Goal: Task Accomplishment & Management: Manage account settings

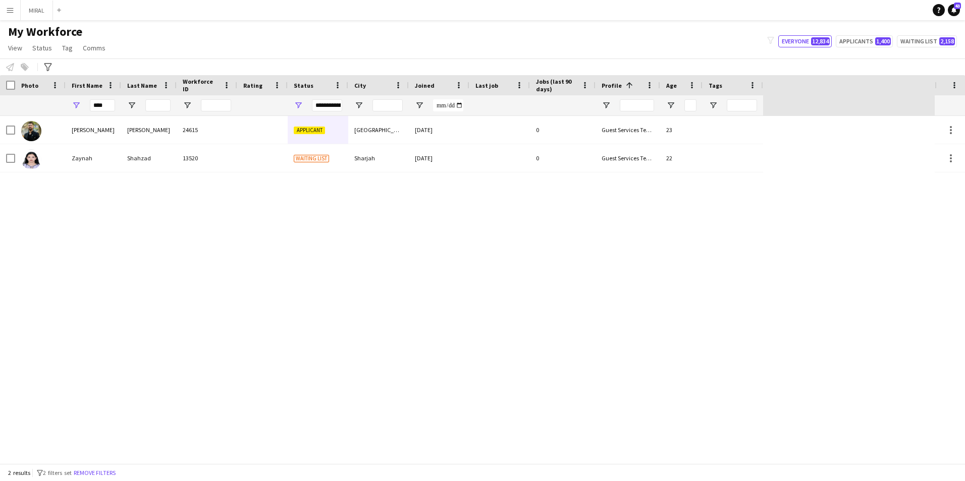
click at [4, 6] on button "Menu" at bounding box center [10, 10] width 20 height 20
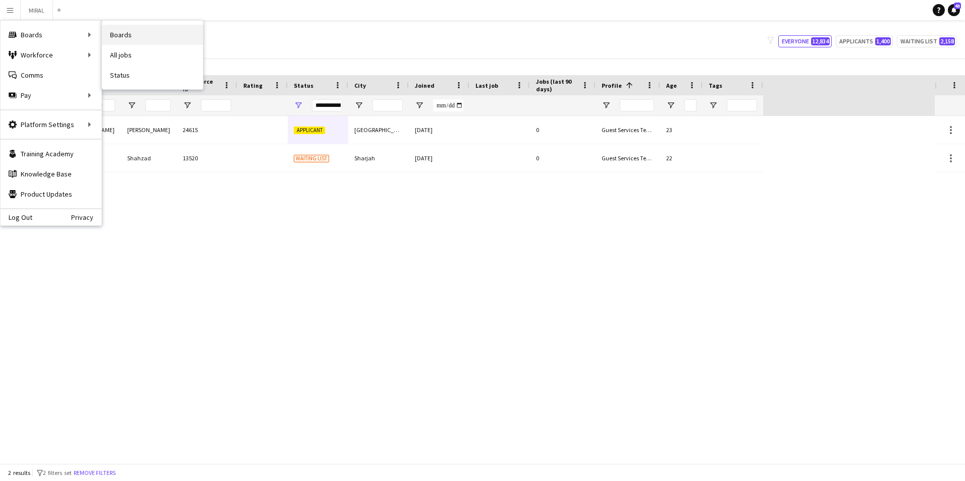
click at [116, 33] on link "Boards" at bounding box center [152, 35] width 101 height 20
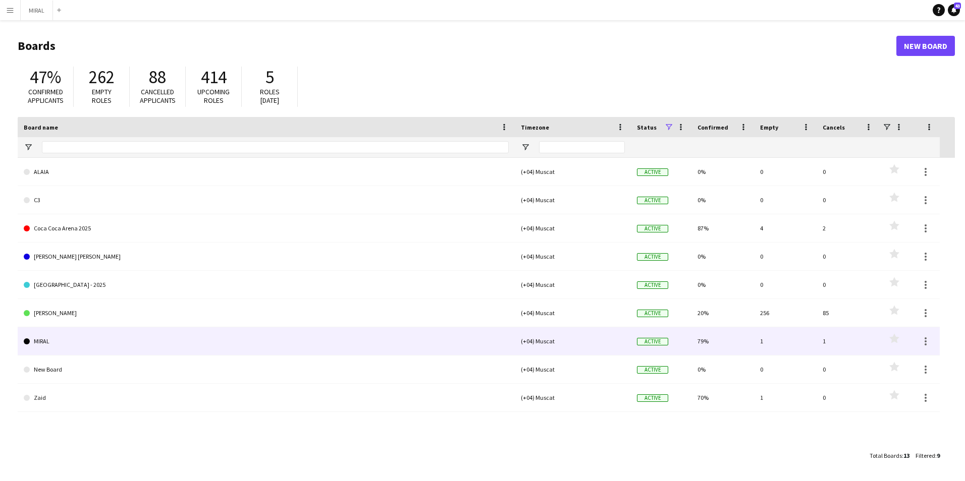
click at [67, 343] on link "MIRAL" at bounding box center [266, 341] width 485 height 28
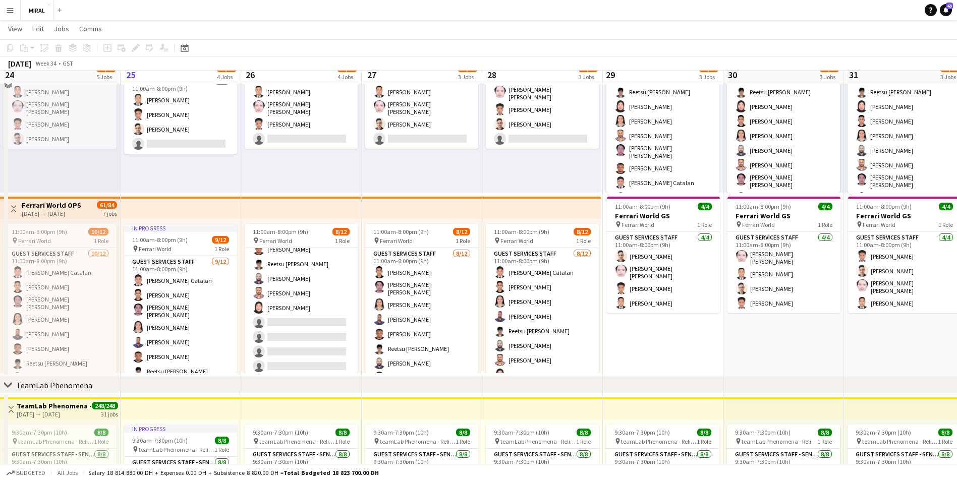
scroll to position [50, 0]
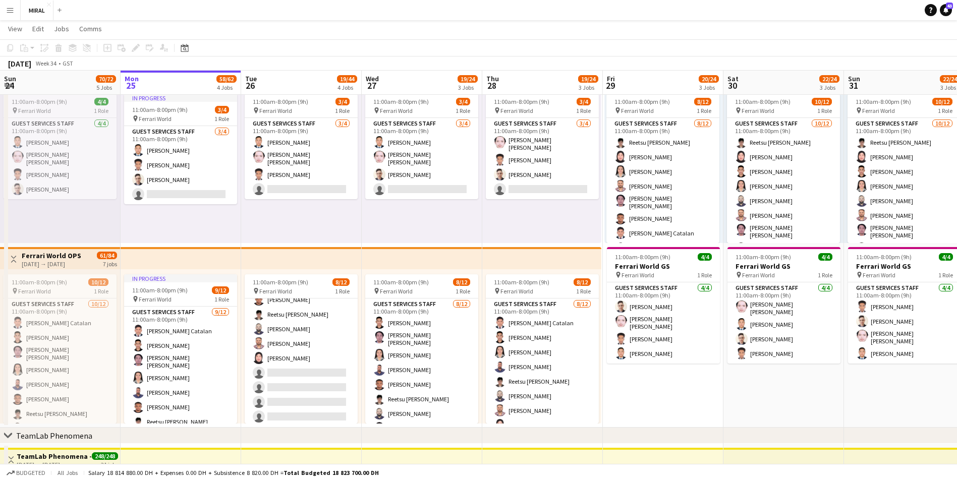
click at [792, 376] on app-date-cell "11:00am-8:00pm (9h) 10/12 pin Ferrari World 1 Role Guest Services Staff [DATE] …" at bounding box center [784, 245] width 121 height 365
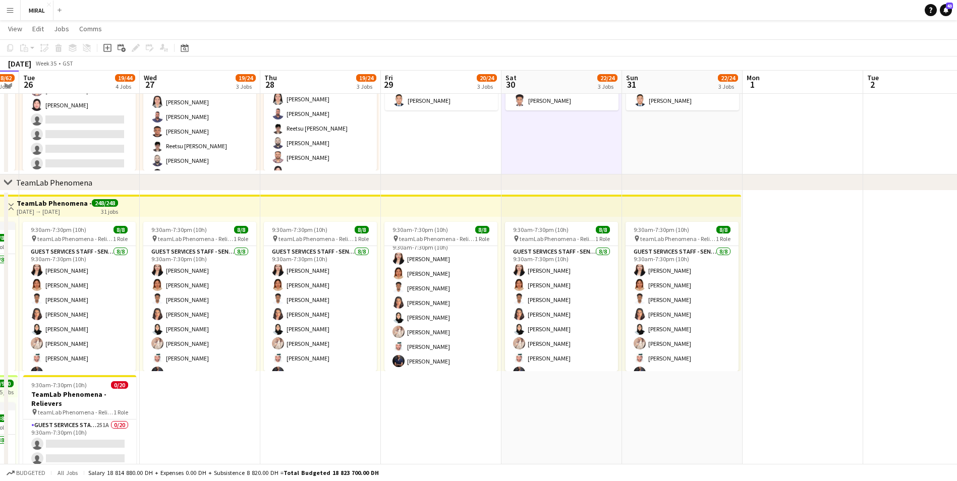
scroll to position [303, 0]
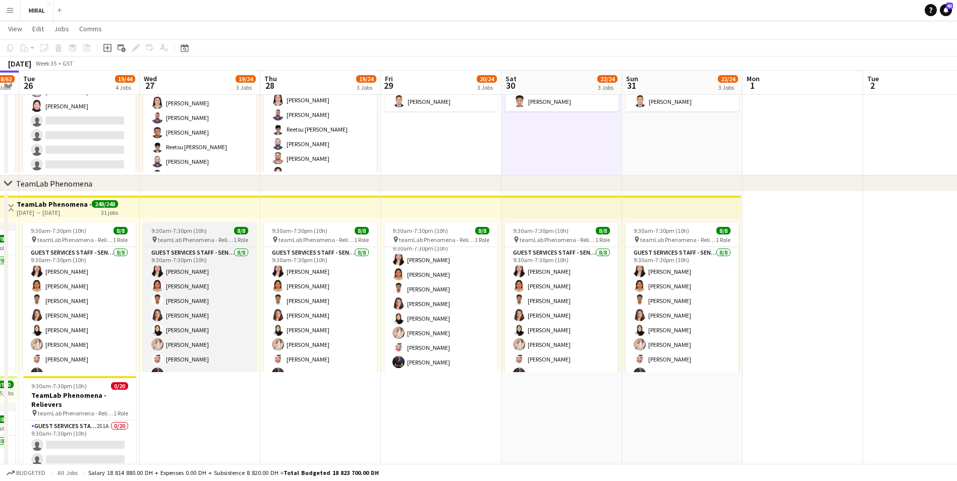
click at [194, 239] on span "teamLab Phenomena - Relievers" at bounding box center [196, 240] width 76 height 8
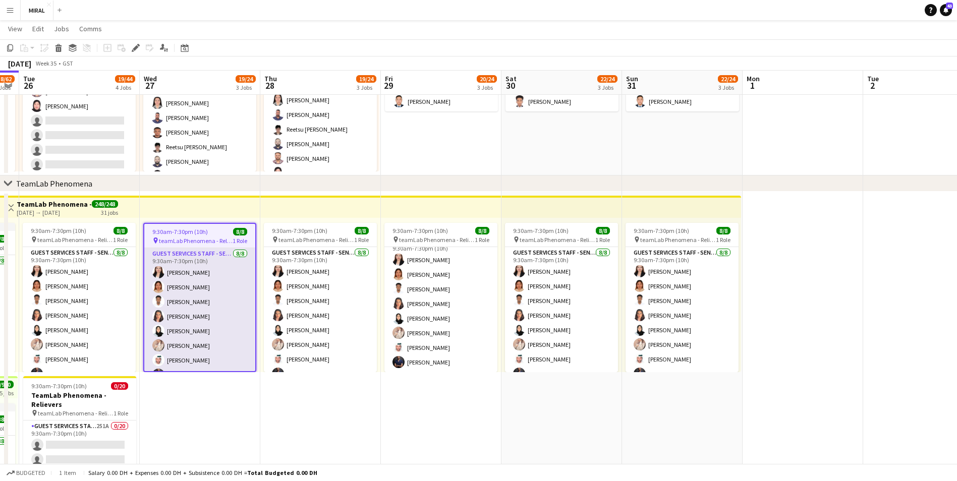
click at [222, 305] on app-card-role "Guest Services Staff - Senior [DATE] 9:30am-7:30pm (10h) [PERSON_NAME] [PERSON_…" at bounding box center [199, 316] width 111 height 137
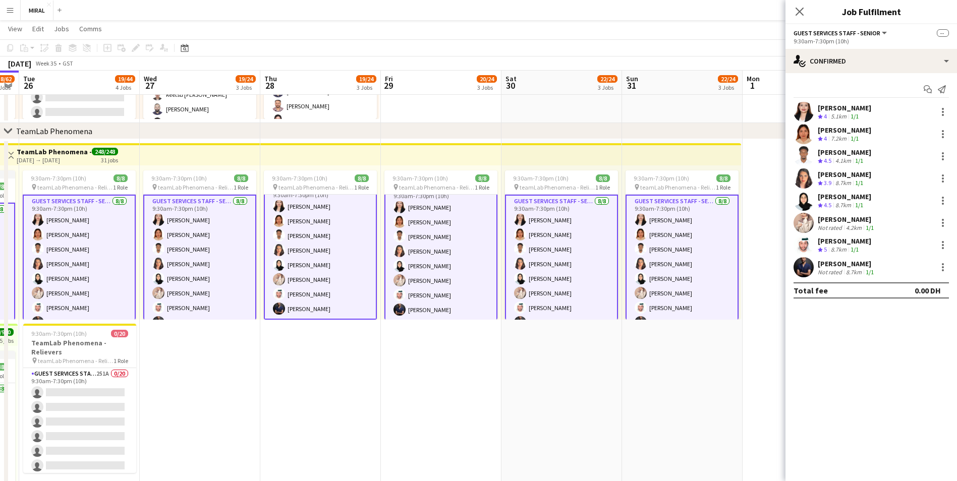
scroll to position [404, 0]
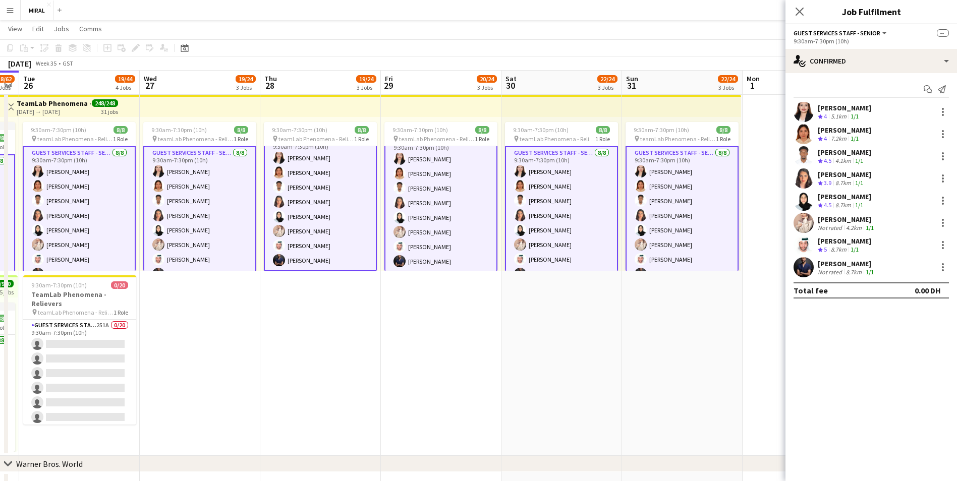
click at [208, 327] on app-date-cell "9:30am-7:30pm (10h) 8/8 pin teamLab Phenomena - Relievers 1 Role Guest Services…" at bounding box center [200, 273] width 121 height 365
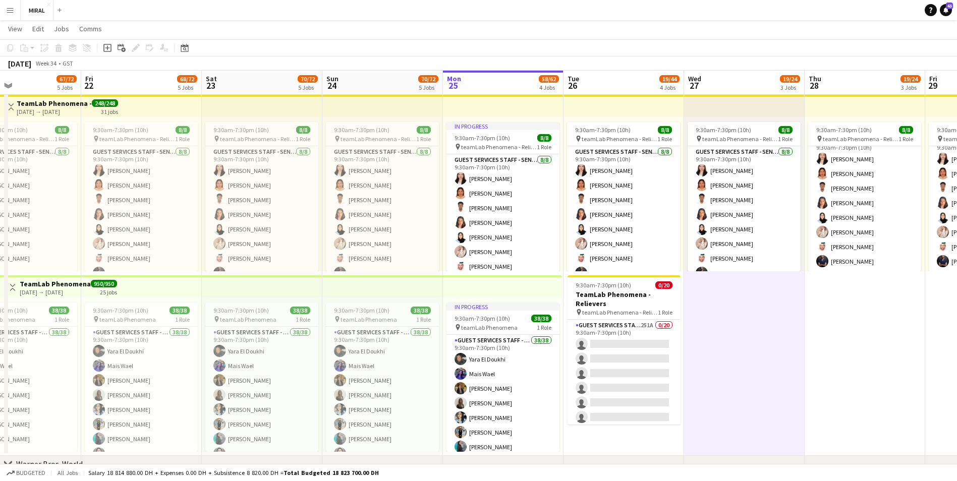
scroll to position [0, 280]
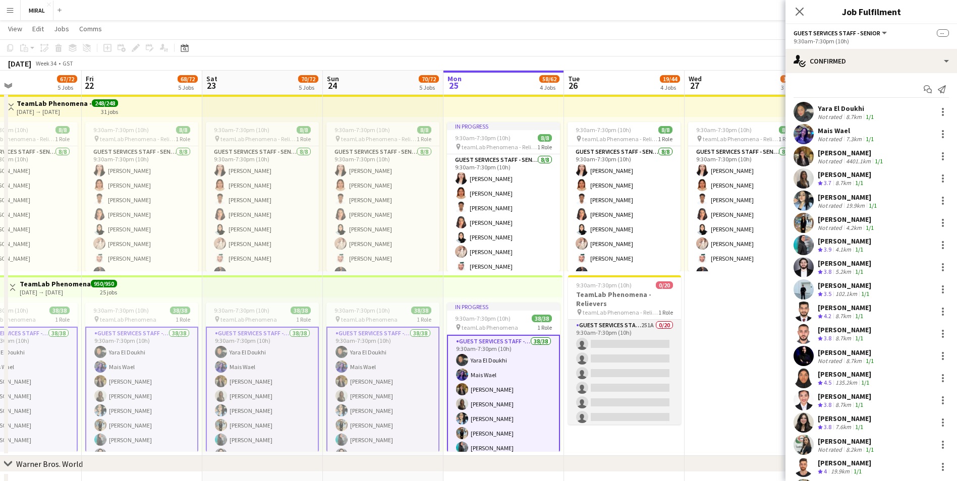
click at [642, 374] on app-card-role "Guest Services Staff - Senior 251A 0/20 9:30am-7:30pm (10h) single-neutral-acti…" at bounding box center [624, 476] width 113 height 312
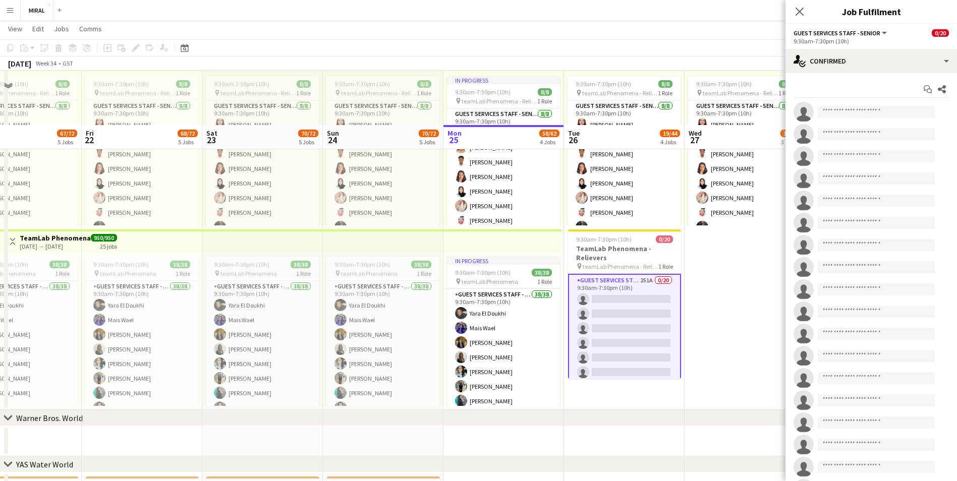
scroll to position [505, 0]
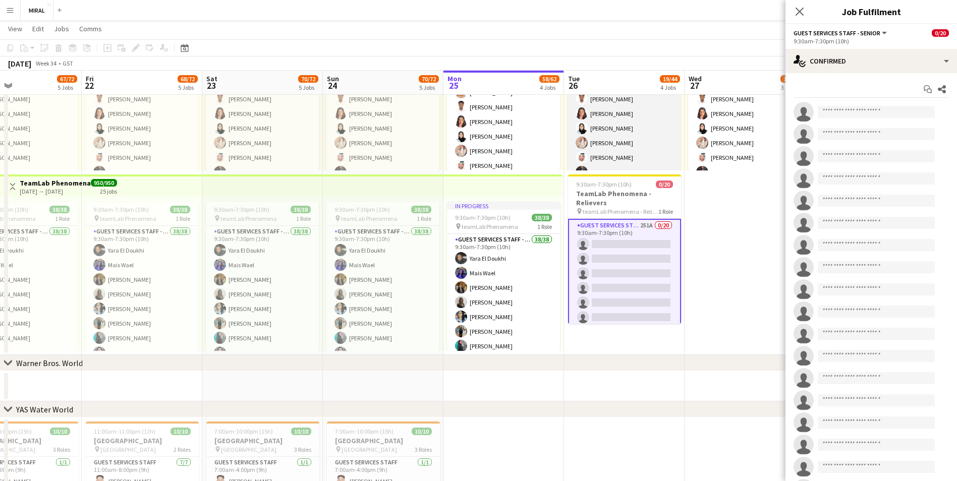
click at [627, 148] on app-card-role "Guest Services Staff - Senior [DATE] 9:30am-7:30pm (10h) [PERSON_NAME] [PERSON_…" at bounding box center [624, 113] width 113 height 137
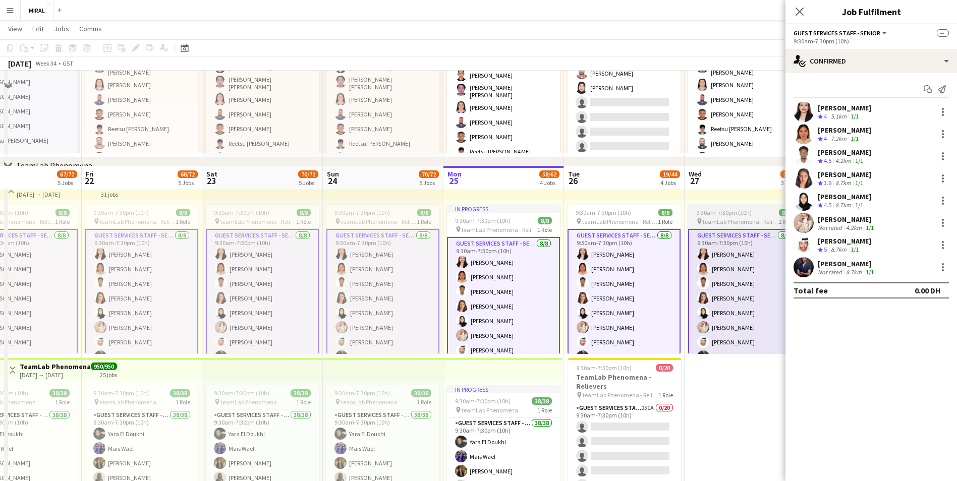
scroll to position [303, 0]
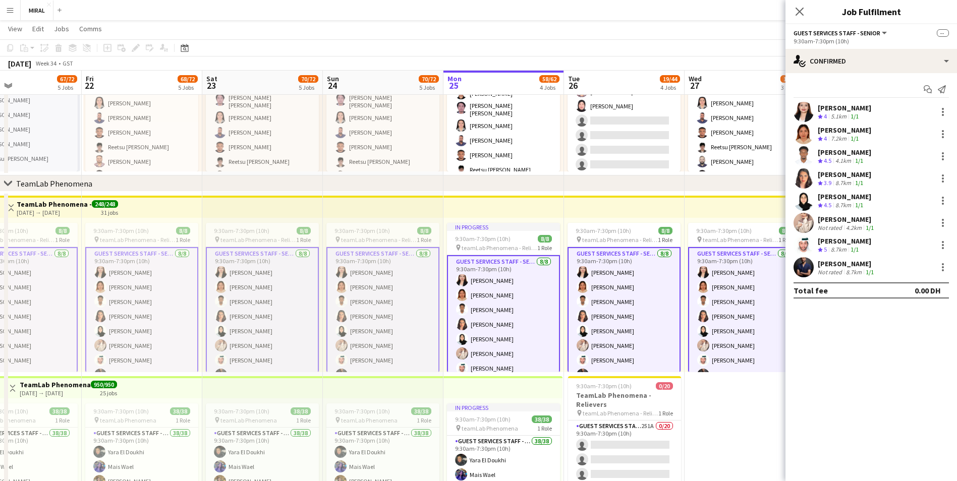
click at [642, 295] on app-card-role "Guest Services Staff - Senior [DATE] 9:30am-7:30pm (10h) [PERSON_NAME] [PERSON_…" at bounding box center [624, 316] width 113 height 139
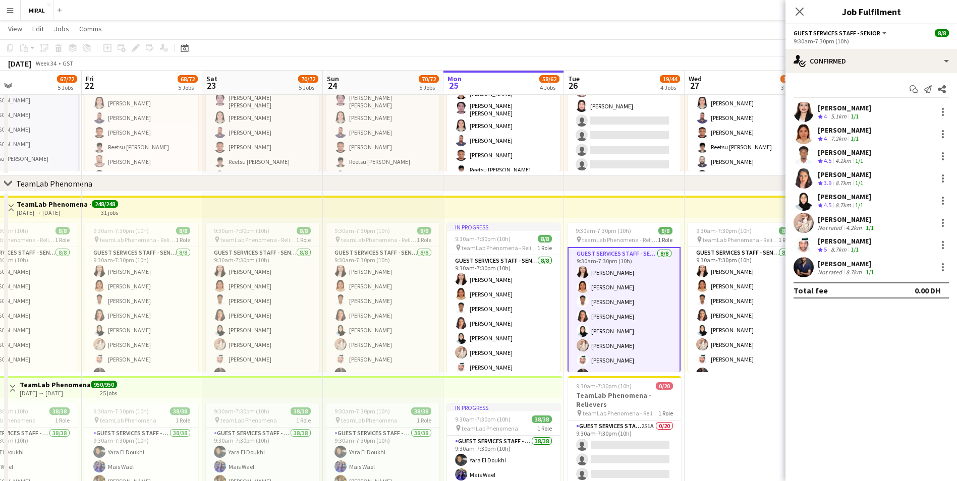
scroll to position [12, 0]
click at [723, 415] on app-date-cell "9:30am-7:30pm (10h) 8/8 pin teamLab Phenomena - Relievers 1 Role Guest Services…" at bounding box center [745, 374] width 121 height 365
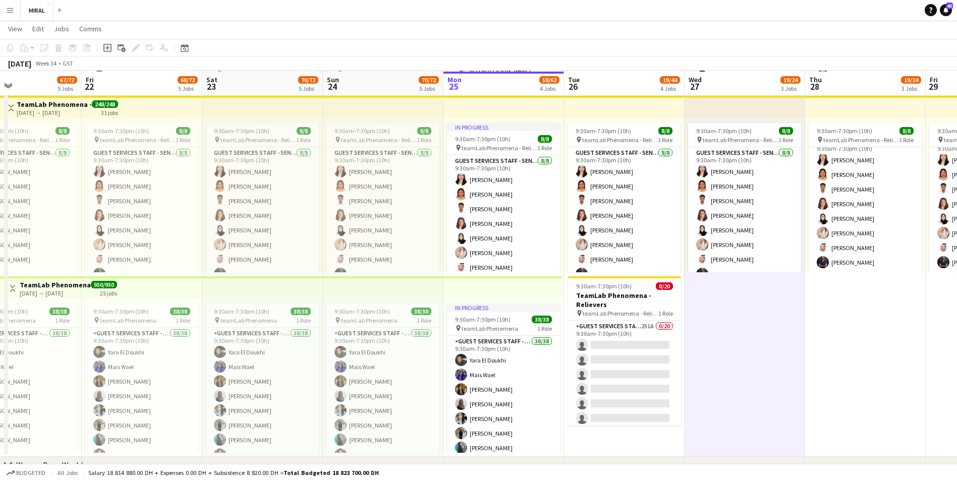
scroll to position [404, 0]
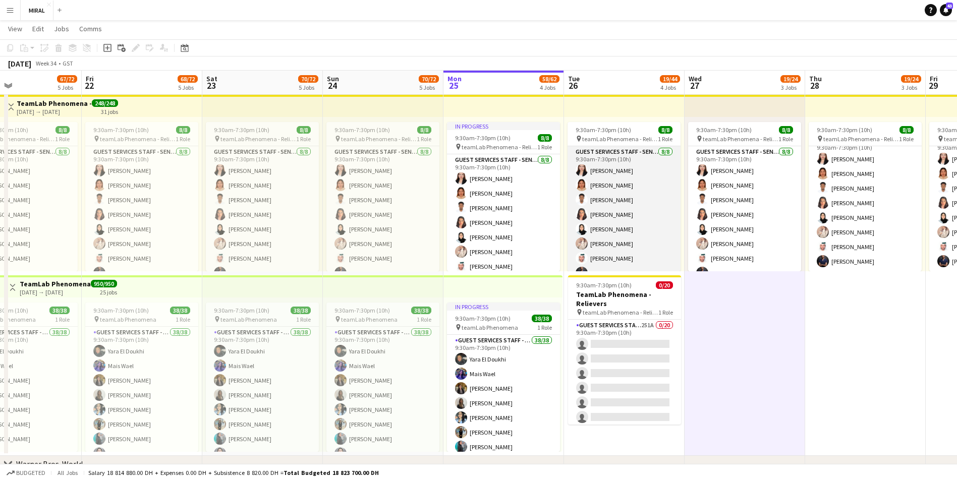
click at [607, 214] on app-card-role "Guest Services Staff - Senior [DATE] 9:30am-7:30pm (10h) [PERSON_NAME] [PERSON_…" at bounding box center [624, 214] width 113 height 137
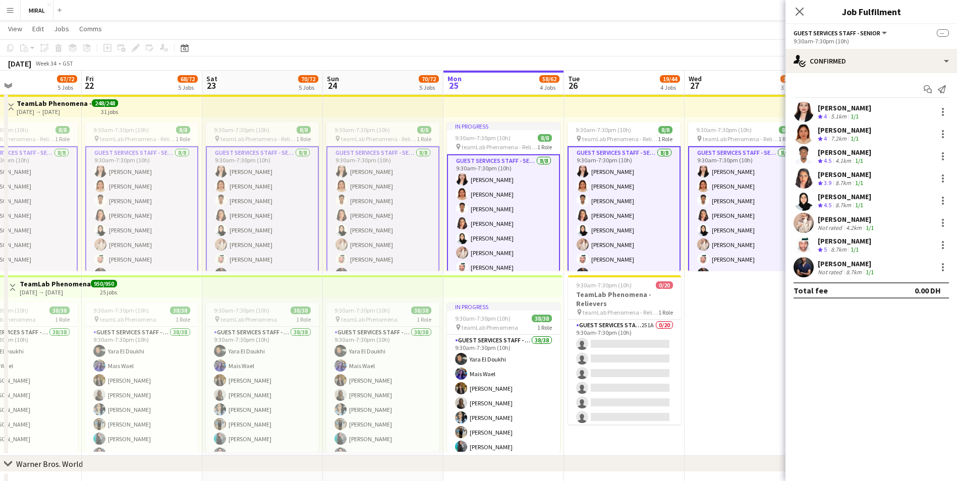
scroll to position [13, 0]
click at [724, 358] on app-date-cell "9:30am-7:30pm (10h) 8/8 pin teamLab Phenomena - Relievers 1 Role Guest Services…" at bounding box center [745, 273] width 121 height 365
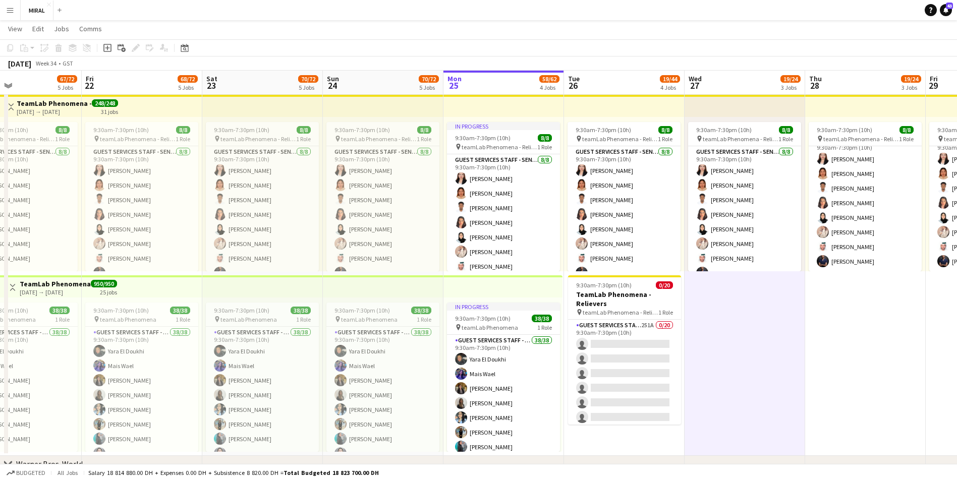
scroll to position [12, 0]
click at [752, 341] on app-date-cell "9:30am-7:30pm (10h) 8/8 pin teamLab Phenomena - Relievers 1 Role Guest Services…" at bounding box center [745, 273] width 121 height 365
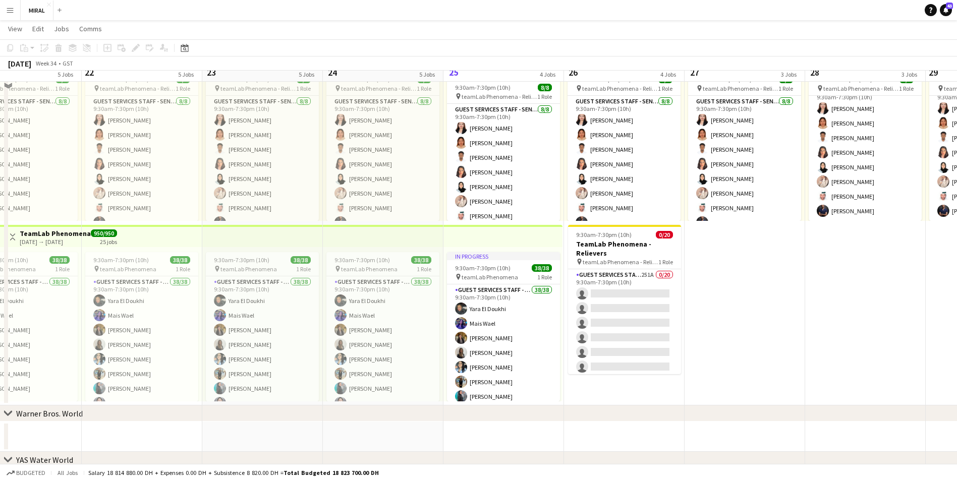
scroll to position [404, 0]
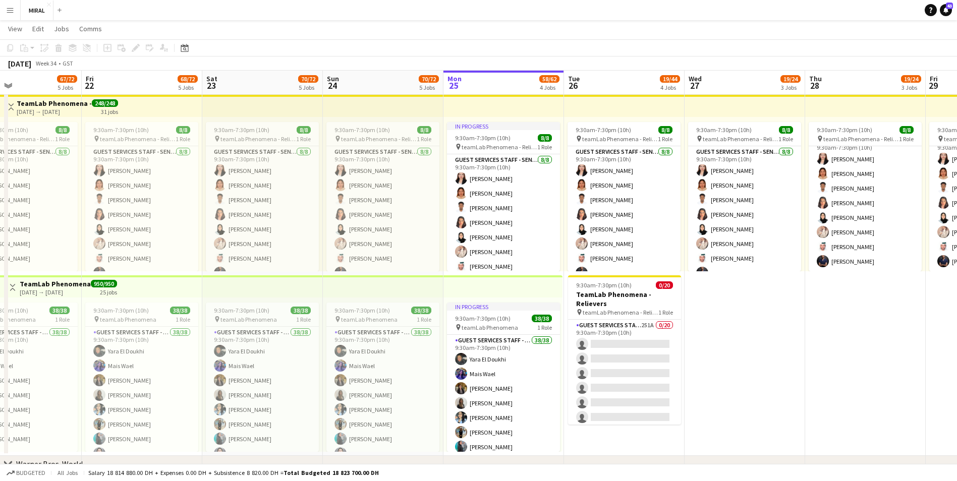
click at [787, 44] on app-toolbar "Copy Paste Paste Ctrl+V Paste with crew Ctrl+Shift+V Paste linked Job [GEOGRAPH…" at bounding box center [478, 47] width 957 height 17
click at [786, 294] on app-date-cell "9:30am-7:30pm (10h) 8/8 pin teamLab Phenomena - Relievers 1 Role Guest Services…" at bounding box center [745, 273] width 121 height 365
